Goal: Use online tool/utility: Use online tool/utility

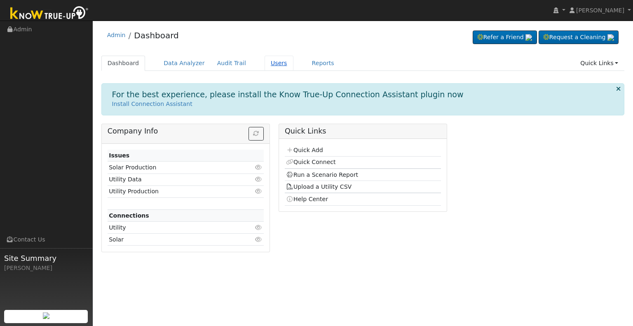
click at [265, 63] on link "Users" at bounding box center [279, 63] width 29 height 15
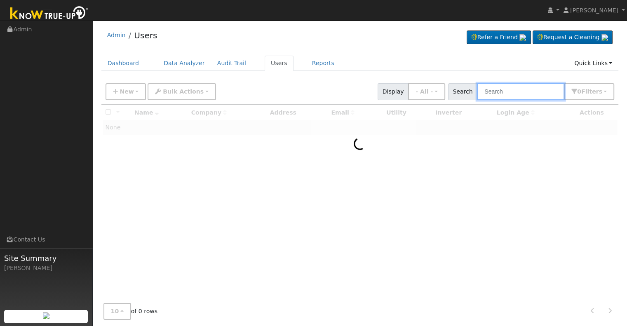
click at [504, 91] on input "text" at bounding box center [520, 91] width 87 height 17
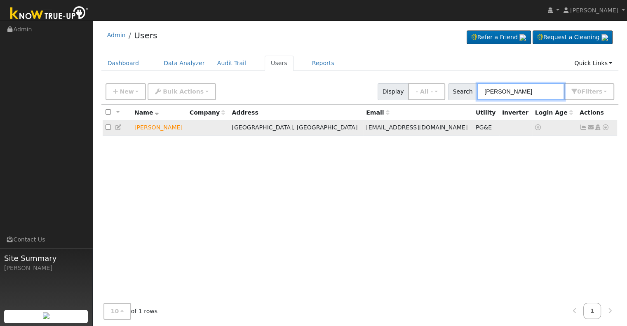
type input "dale shin"
click at [604, 128] on icon at bounding box center [605, 128] width 7 height 6
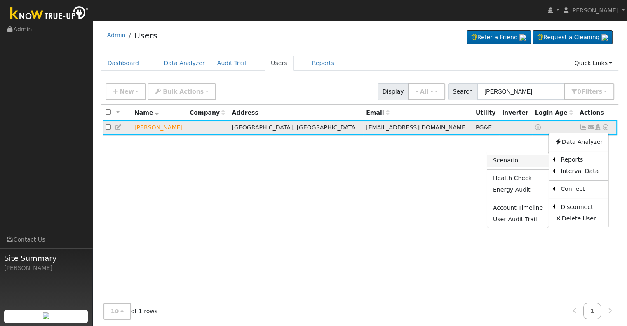
click at [534, 158] on link "Scenario" at bounding box center [517, 161] width 61 height 12
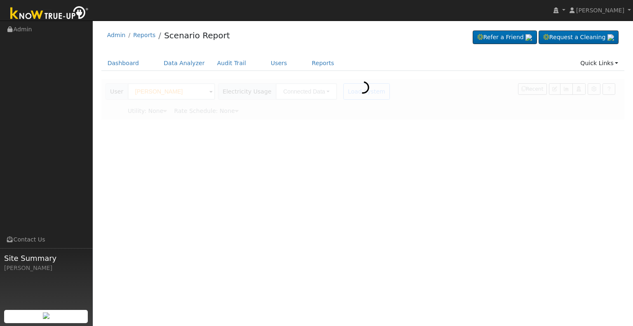
type input "Pacific Gas & Electric"
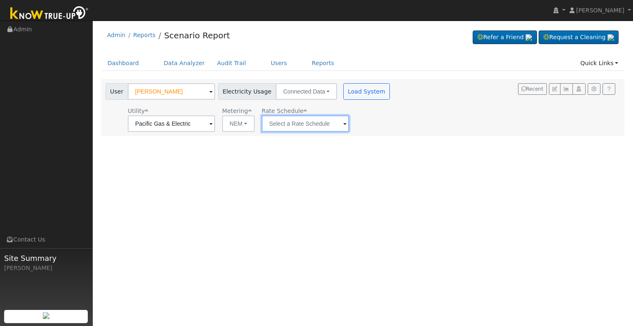
click at [215, 124] on input "text" at bounding box center [171, 123] width 87 height 16
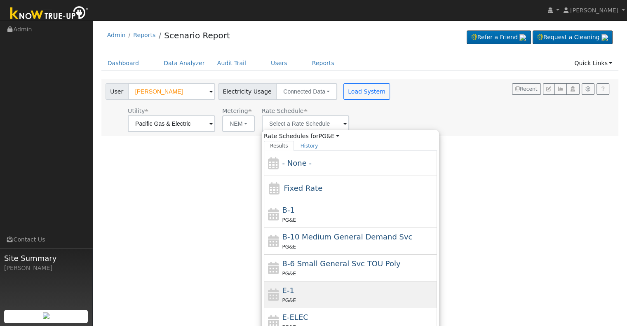
click at [314, 293] on div "E-1 PG&E" at bounding box center [358, 295] width 153 height 20
type input "E-1"
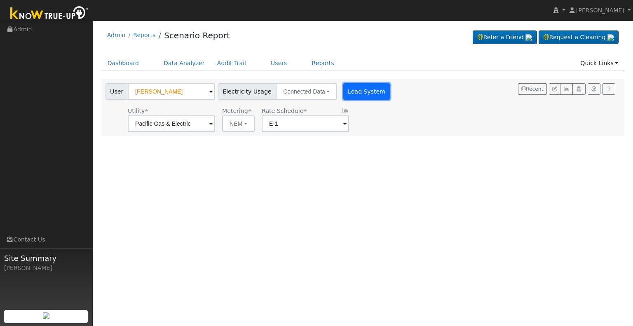
click at [352, 95] on button "Load System" at bounding box center [366, 91] width 47 height 16
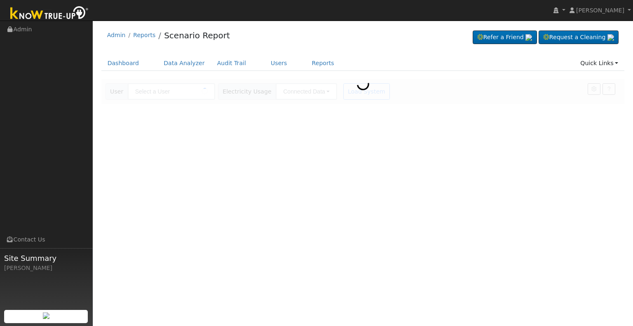
type input "[PERSON_NAME]"
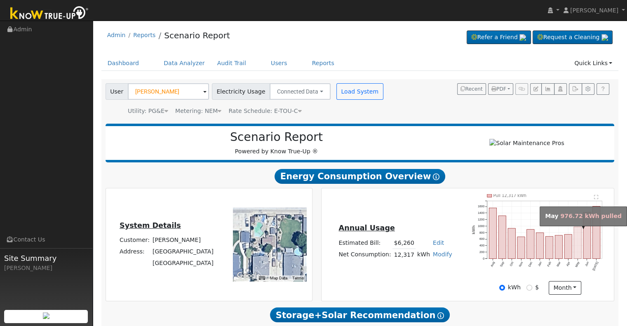
click at [574, 242] on rect "onclick=""" at bounding box center [577, 243] width 7 height 32
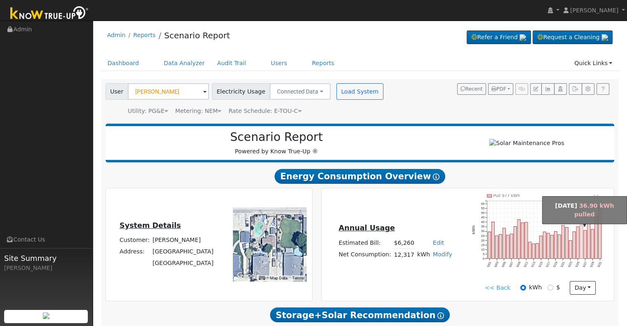
click at [583, 237] on rect "onclick=""" at bounding box center [581, 242] width 3 height 34
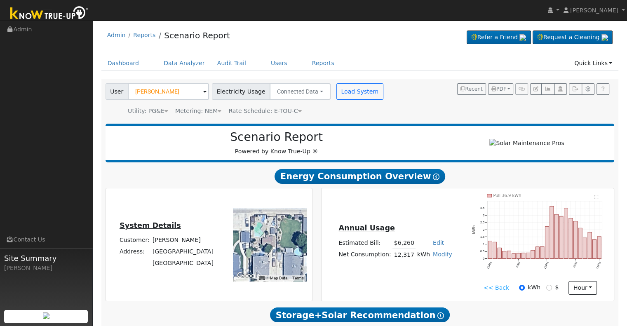
click at [492, 287] on link "<< Back" at bounding box center [497, 288] width 26 height 9
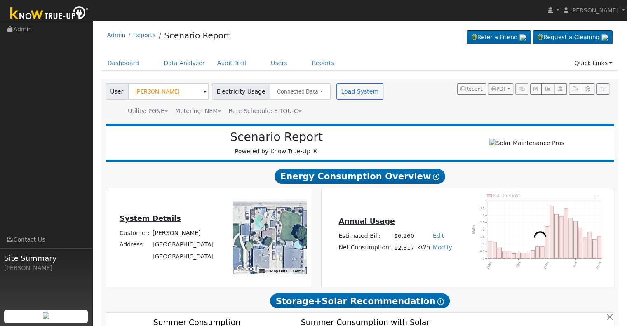
click at [492, 287] on div "Annual Usage Estimated Bill: $6,260 Edit Estimated Bill $ Annual Net Consumptio…" at bounding box center [468, 237] width 293 height 99
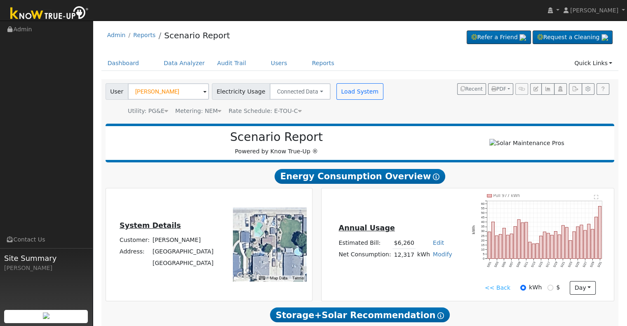
click at [492, 291] on link "<< Back" at bounding box center [498, 288] width 26 height 9
